Goal: Check status: Check status

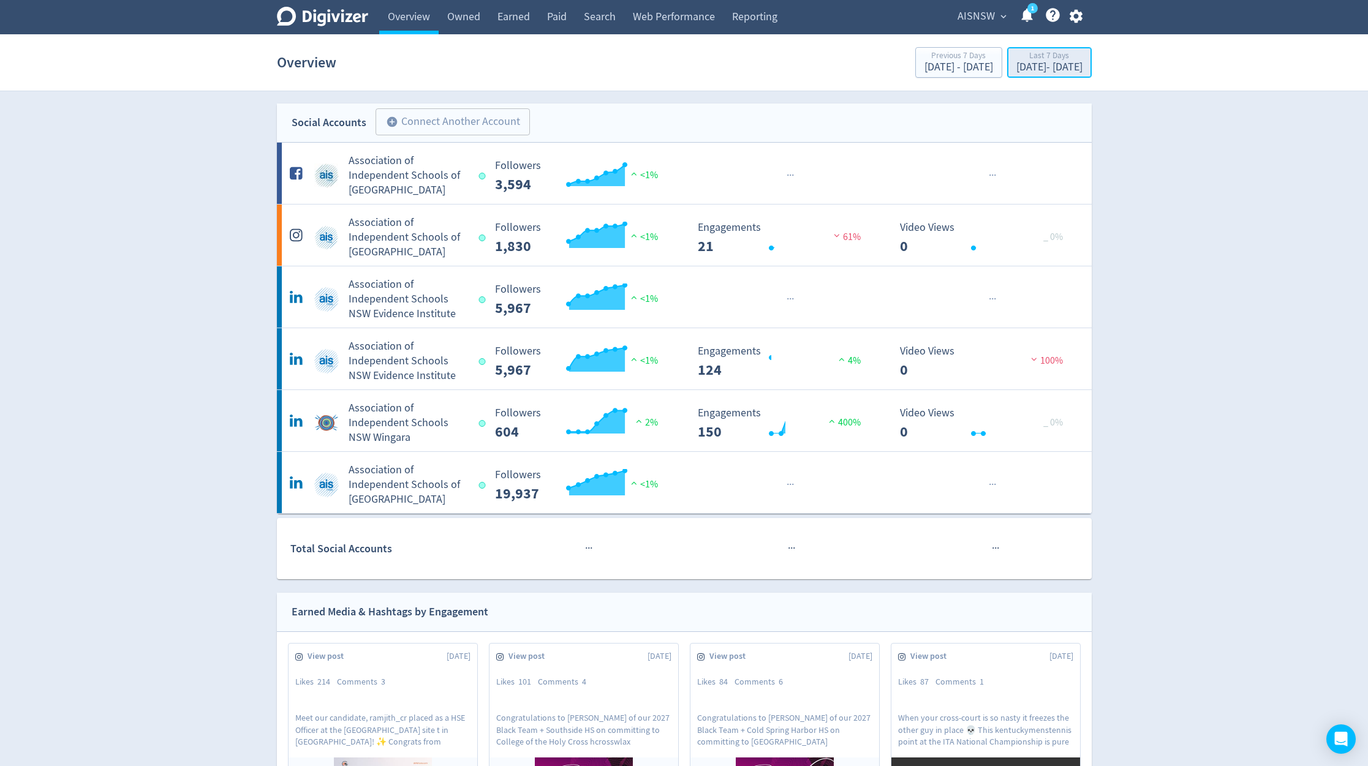
click at [1028, 68] on div "[DATE] - [DATE]" at bounding box center [1049, 67] width 66 height 11
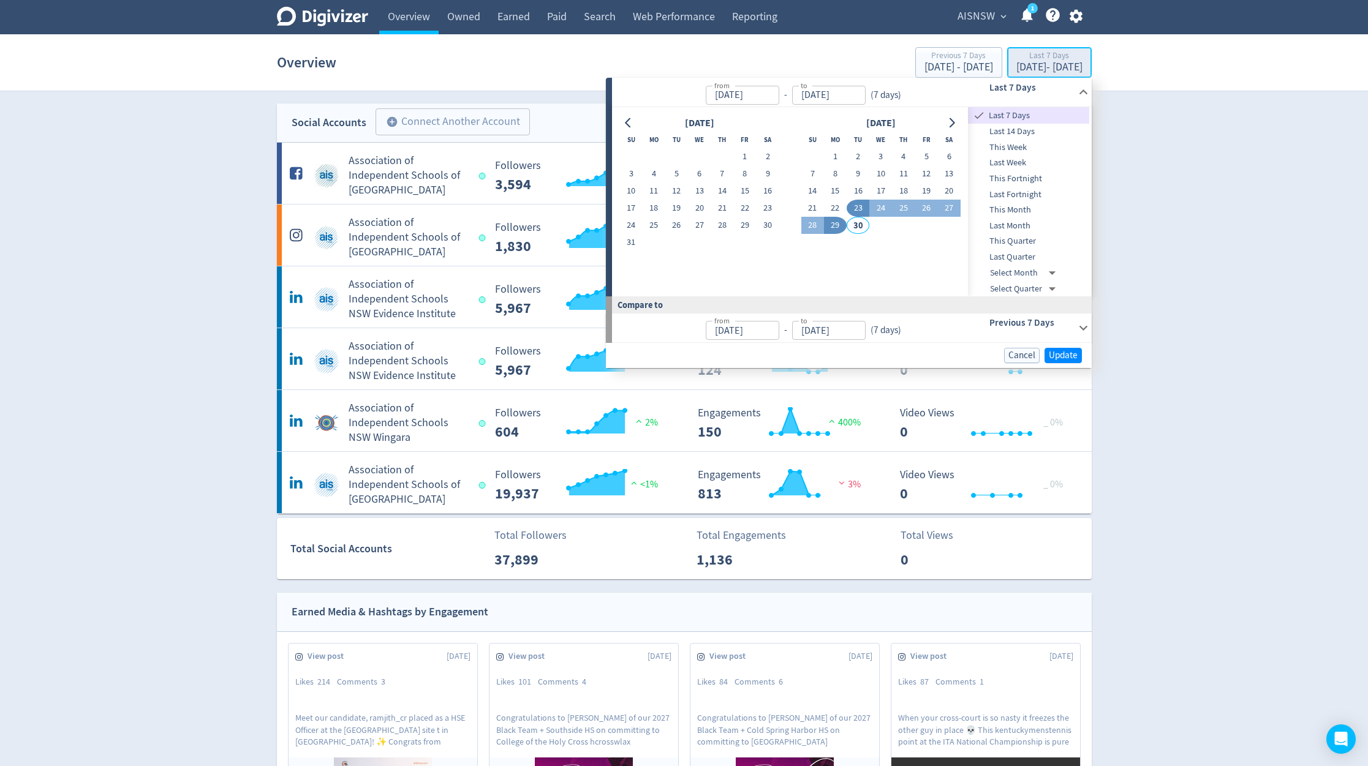
type input "[DATE]"
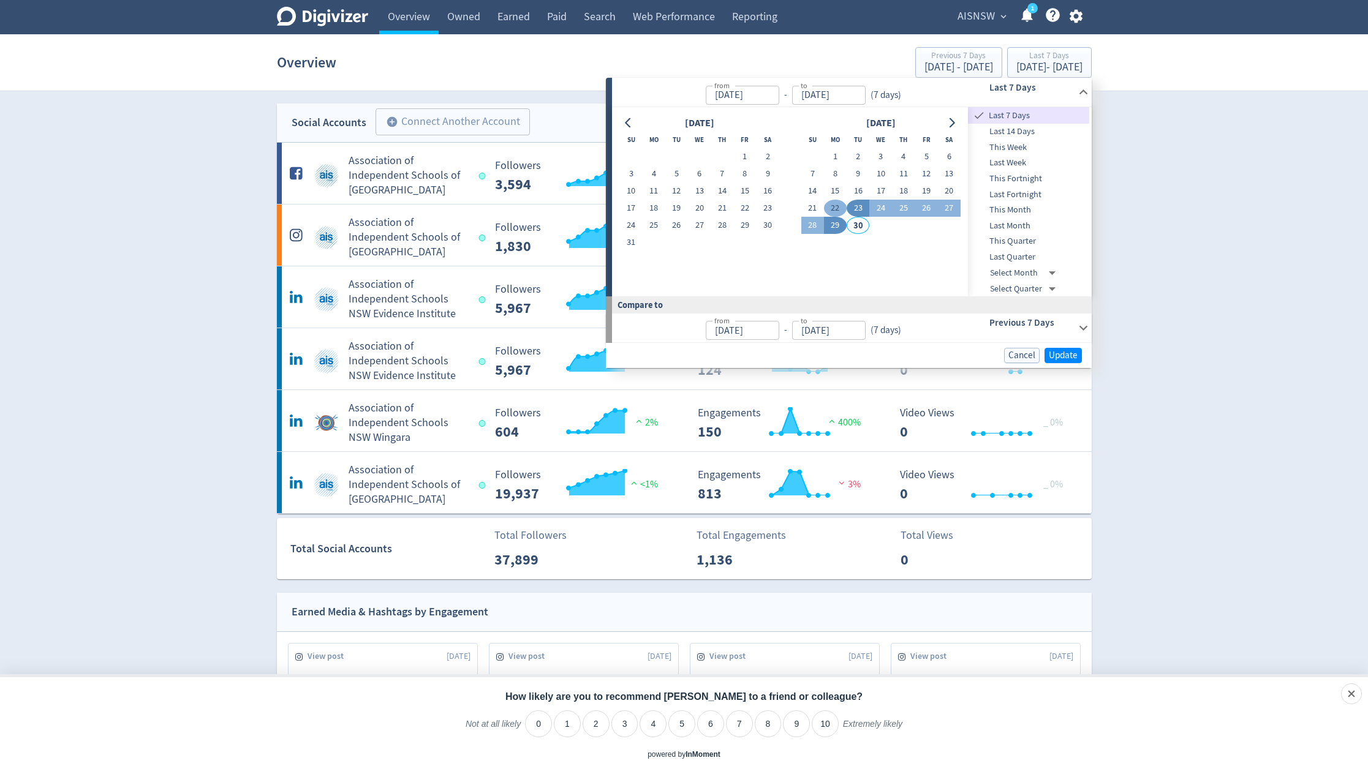
click at [831, 203] on button "22" at bounding box center [835, 208] width 23 height 17
type input "[DATE]"
click at [817, 224] on button "28" at bounding box center [812, 225] width 23 height 17
type input "[DATE]"
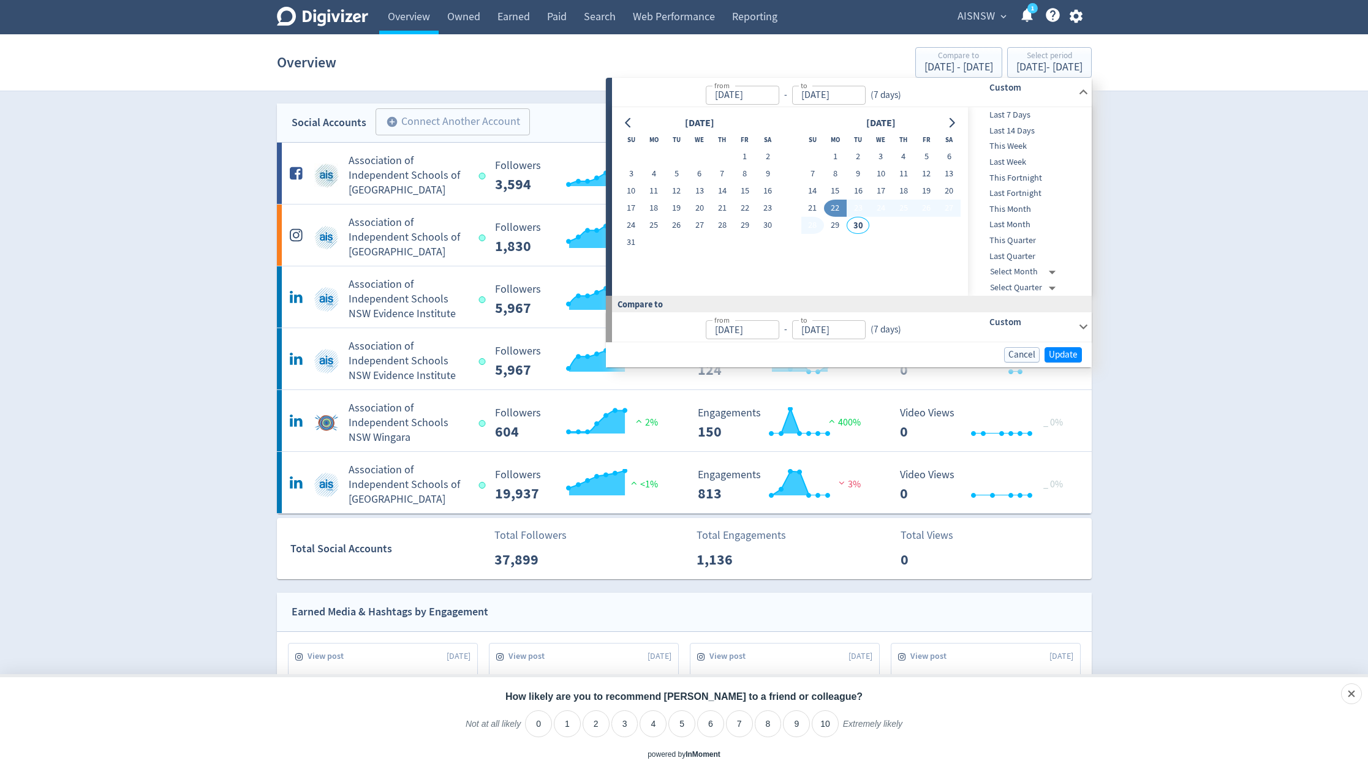
type input "[DATE]"
click at [1062, 355] on span "Update" at bounding box center [1063, 354] width 29 height 9
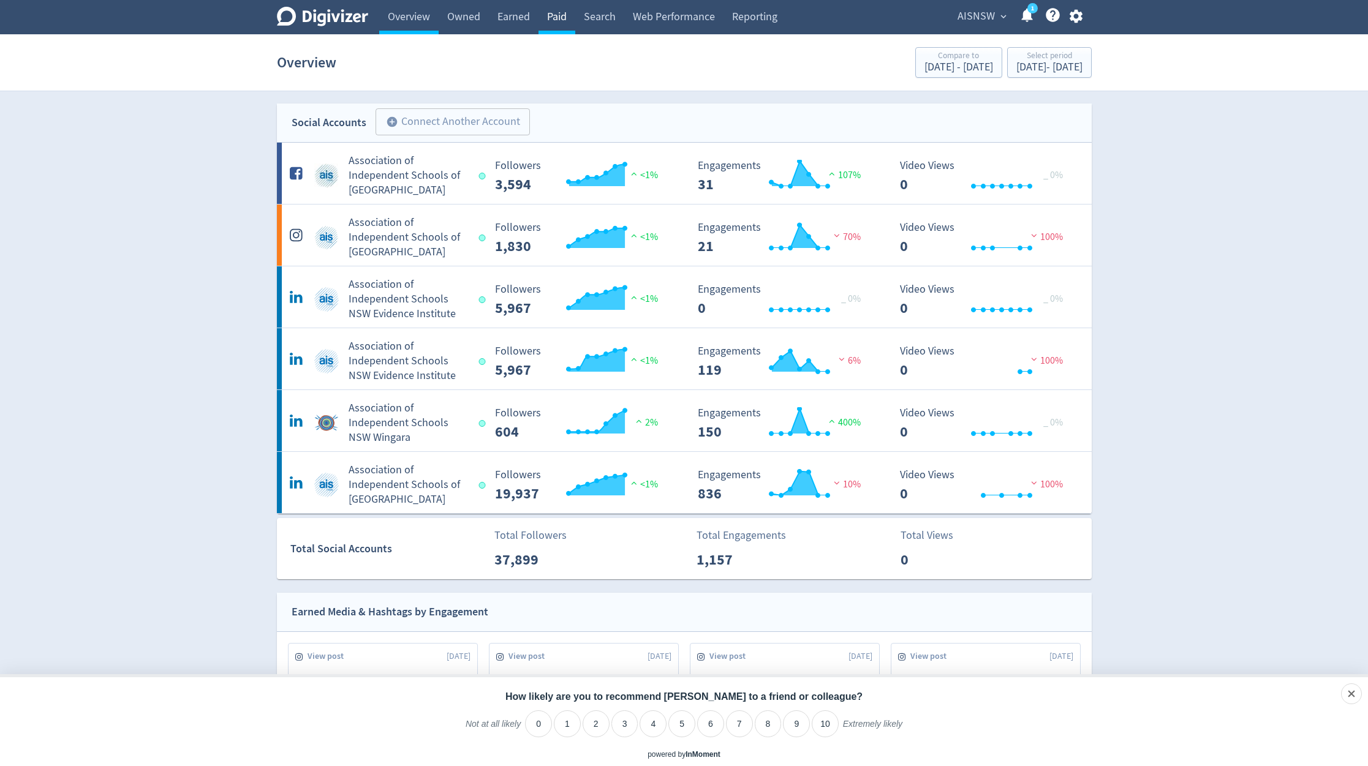
click at [552, 20] on link "Paid" at bounding box center [556, 17] width 37 height 34
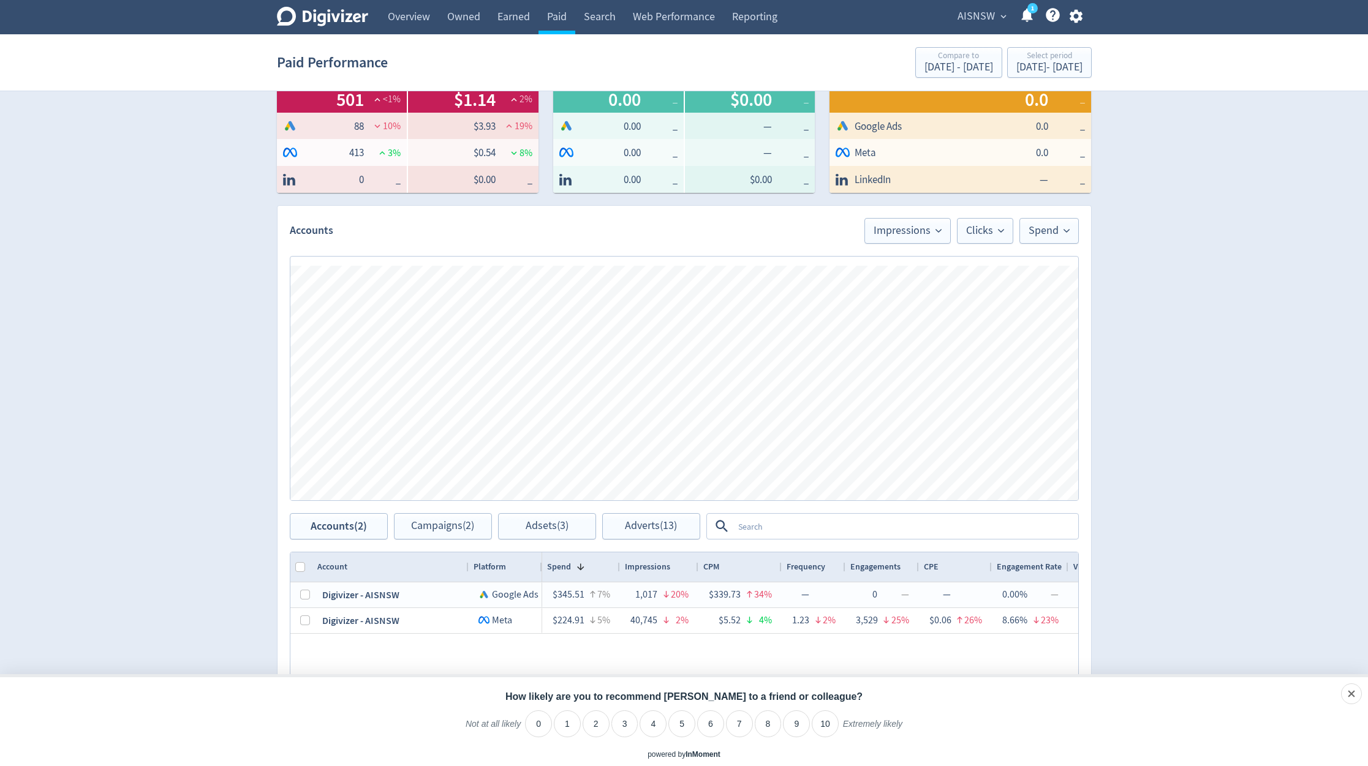
scroll to position [215, 0]
